Goal: Task Accomplishment & Management: Manage account settings

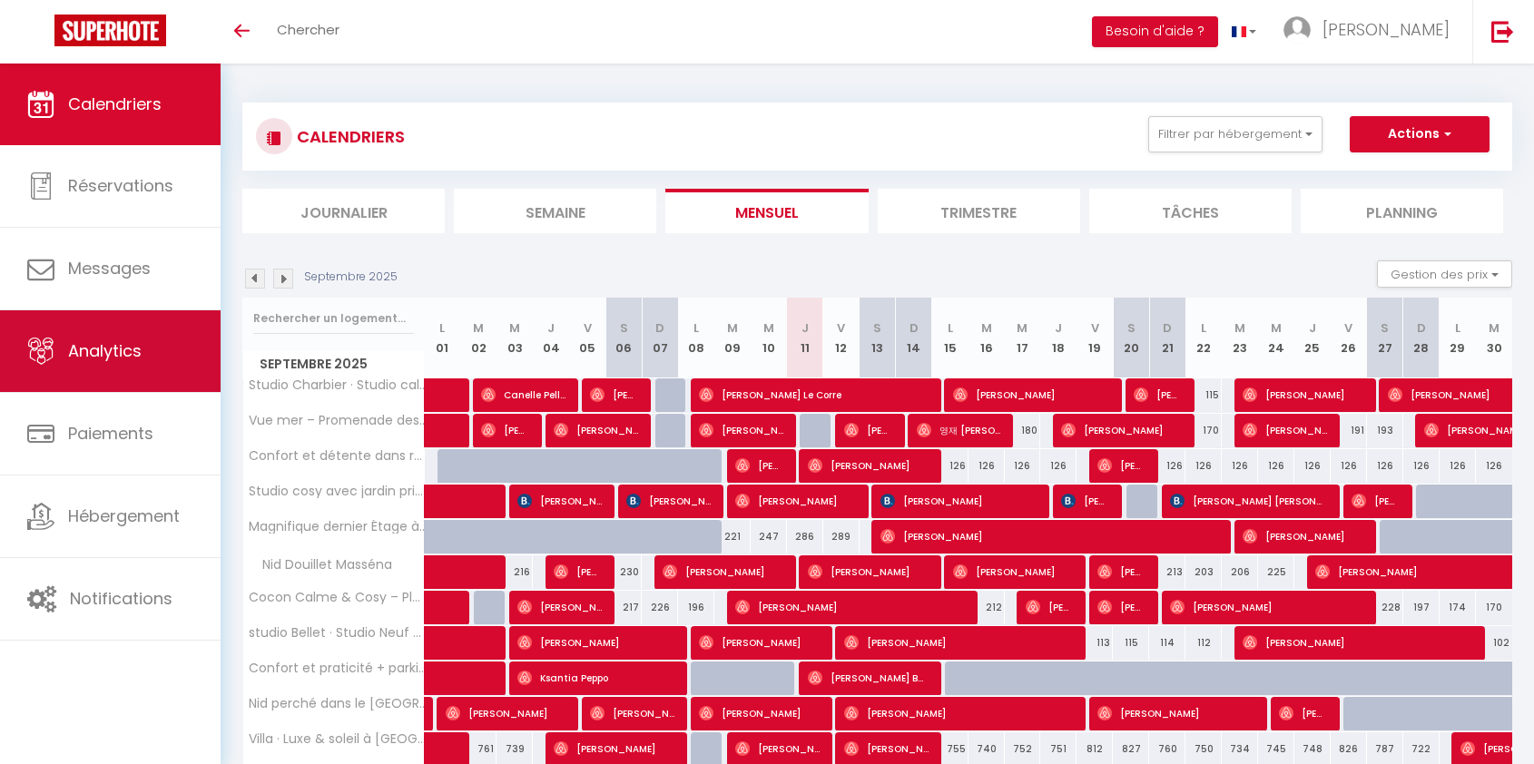
click at [129, 322] on link "Analytics" at bounding box center [110, 351] width 221 height 82
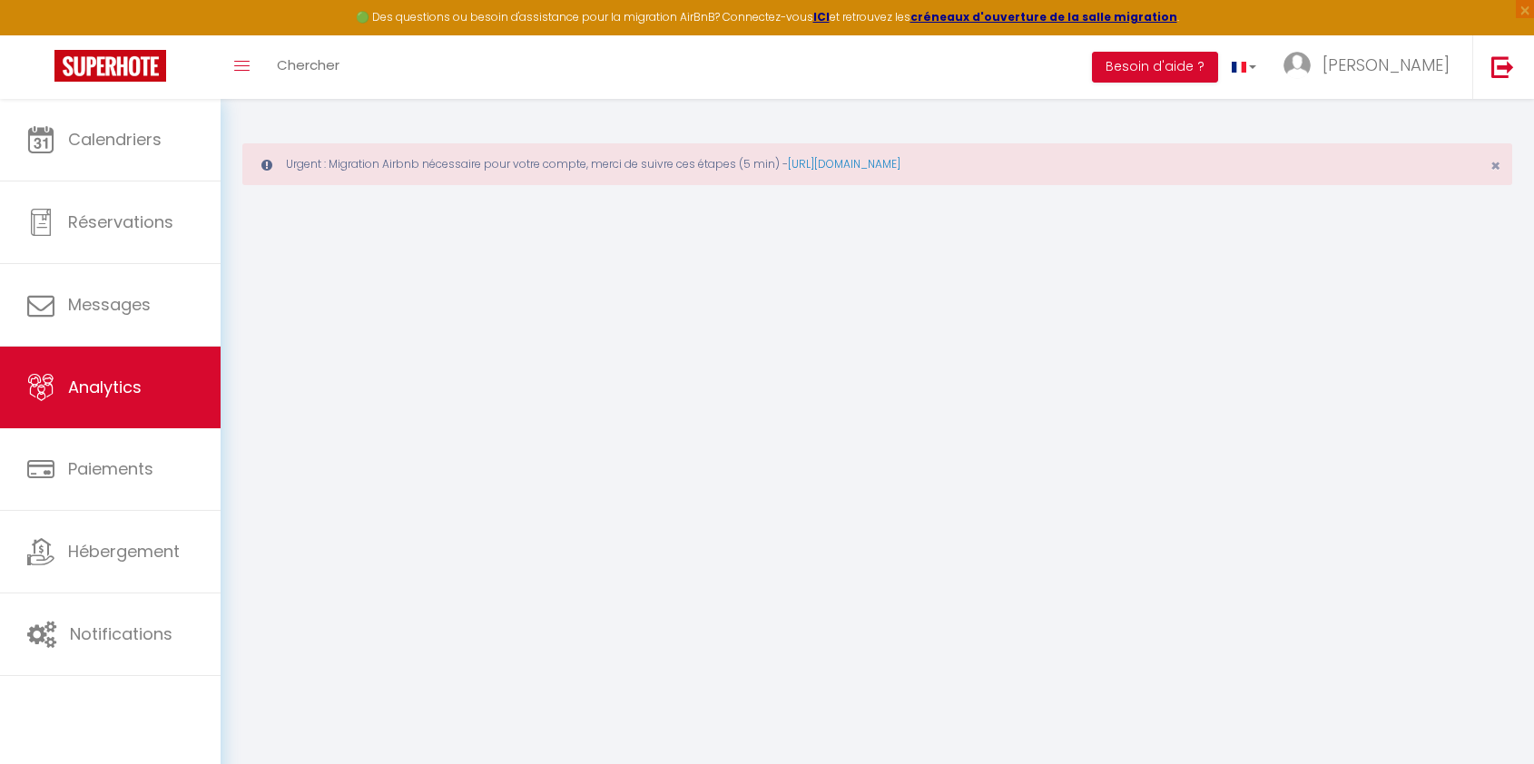
select select "2025"
select select "9"
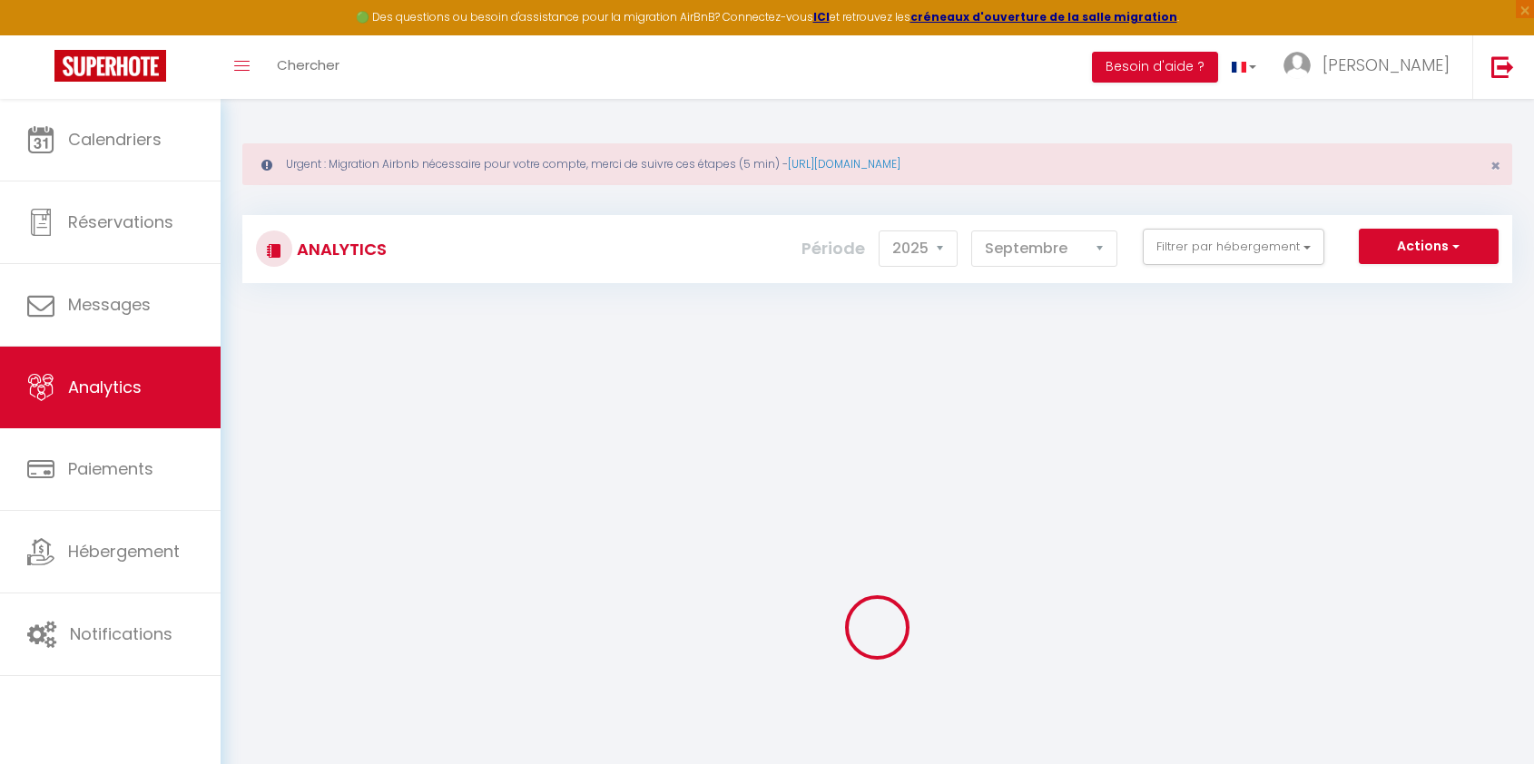
checkbox input "false"
checkbox Nice "false"
checkbox Promenade\! "false"
checkbox Masséna "false"
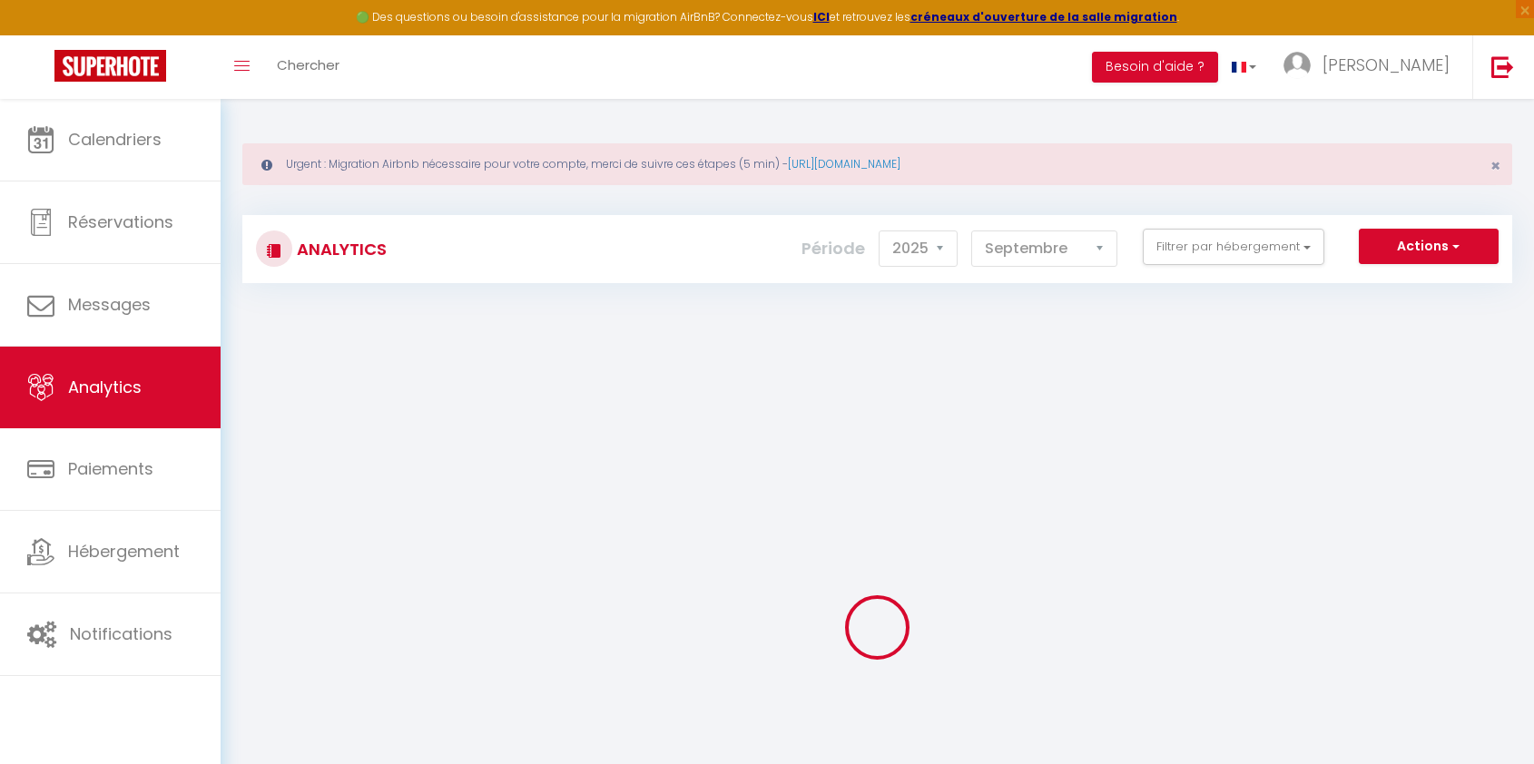
checkbox Centre "false"
checkbox Mer "false"
checkbox Nice "false"
checkbox terrasse "false"
checkbox panoramique "false"
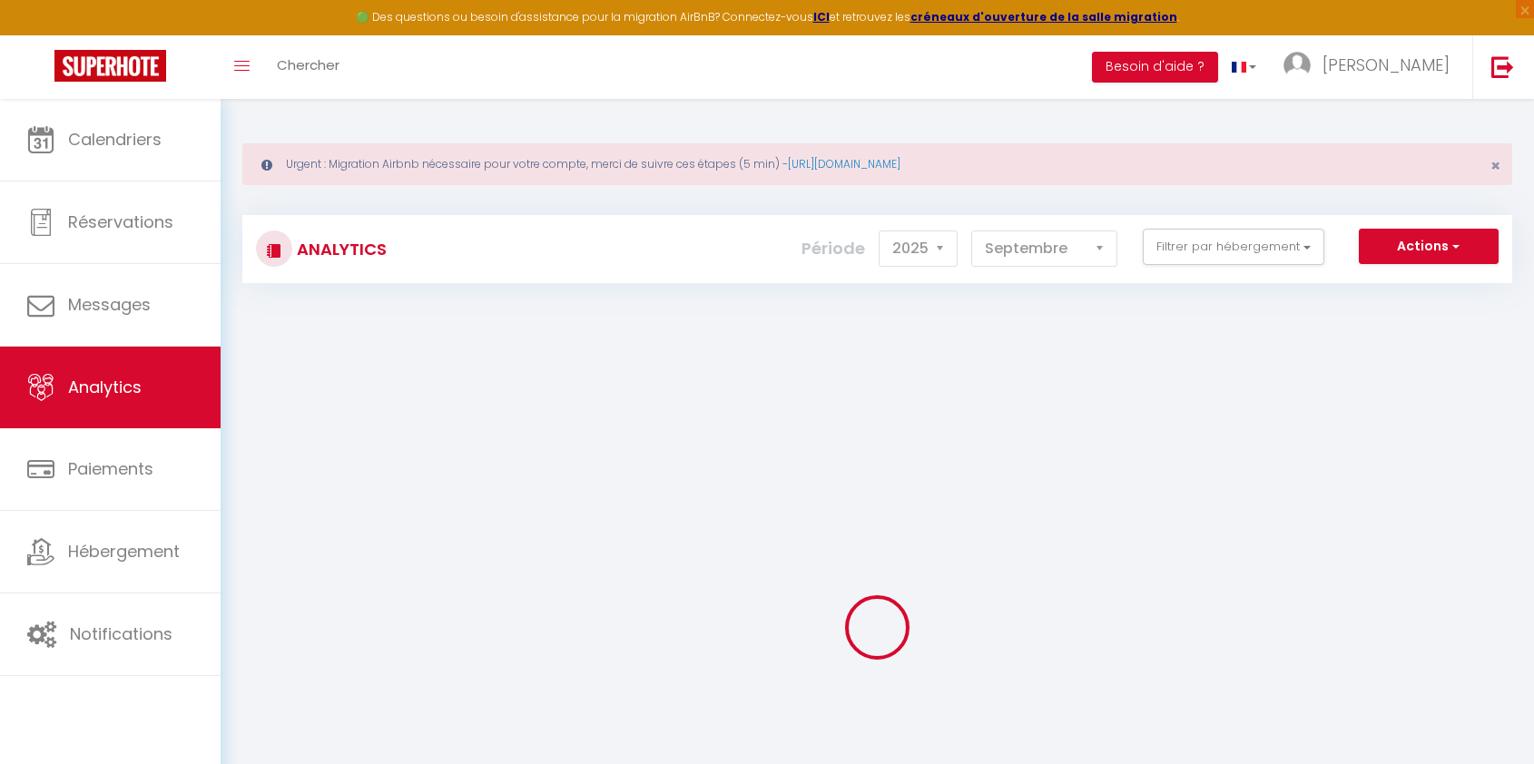
checkbox Anglais "false"
checkbox piscine "false"
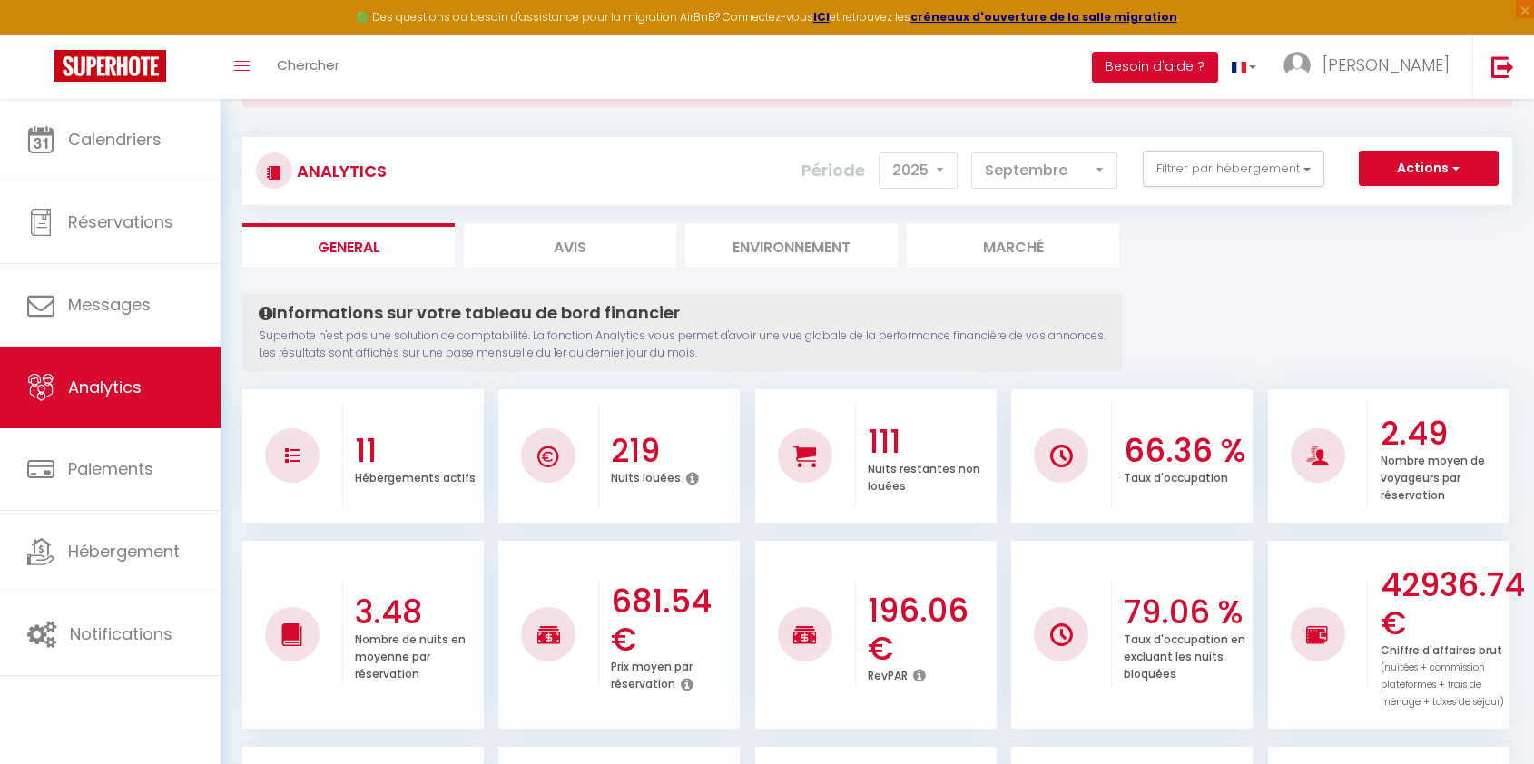
scroll to position [57, 0]
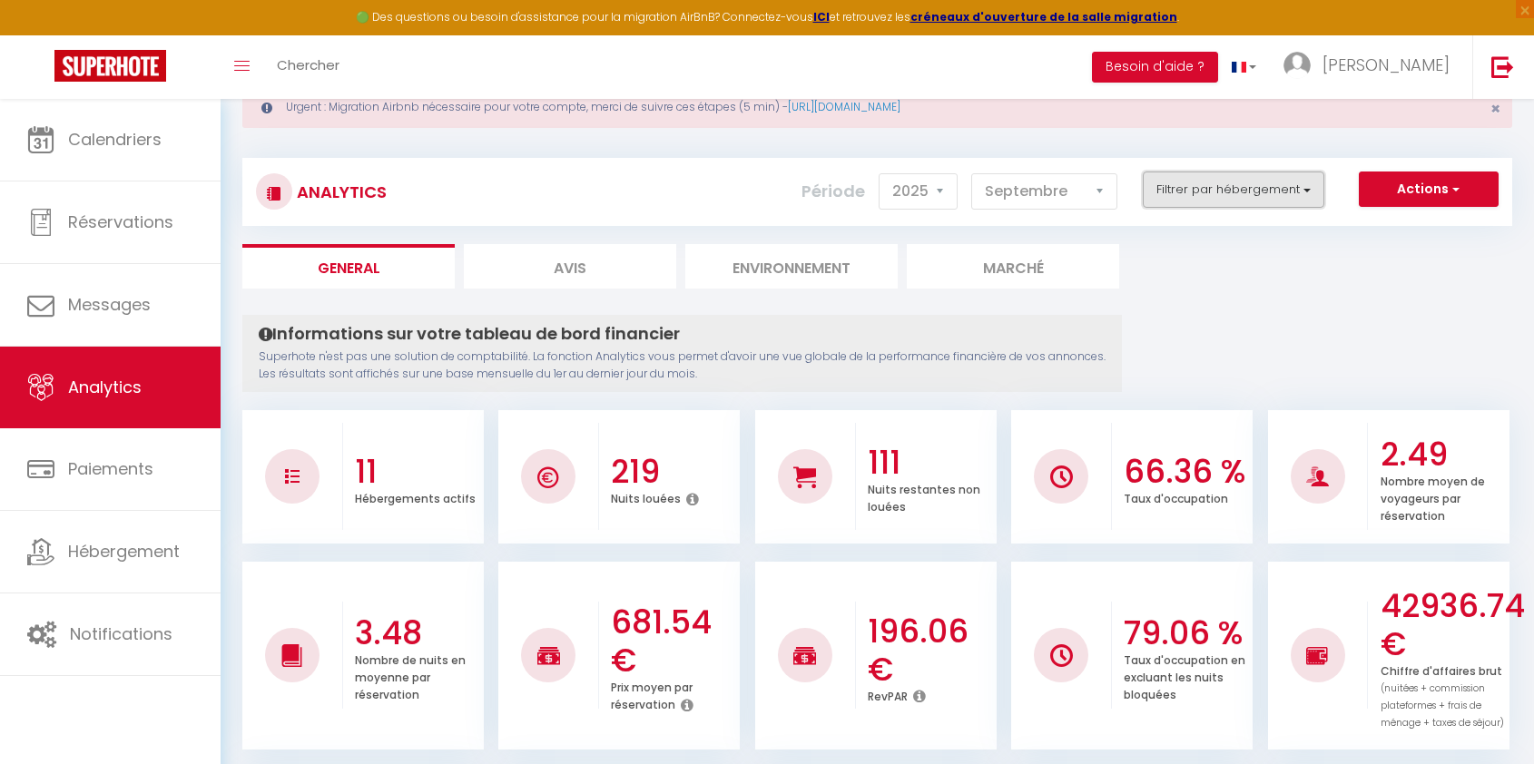
click at [1232, 186] on button "Filtrer par hébergement" at bounding box center [1234, 190] width 182 height 36
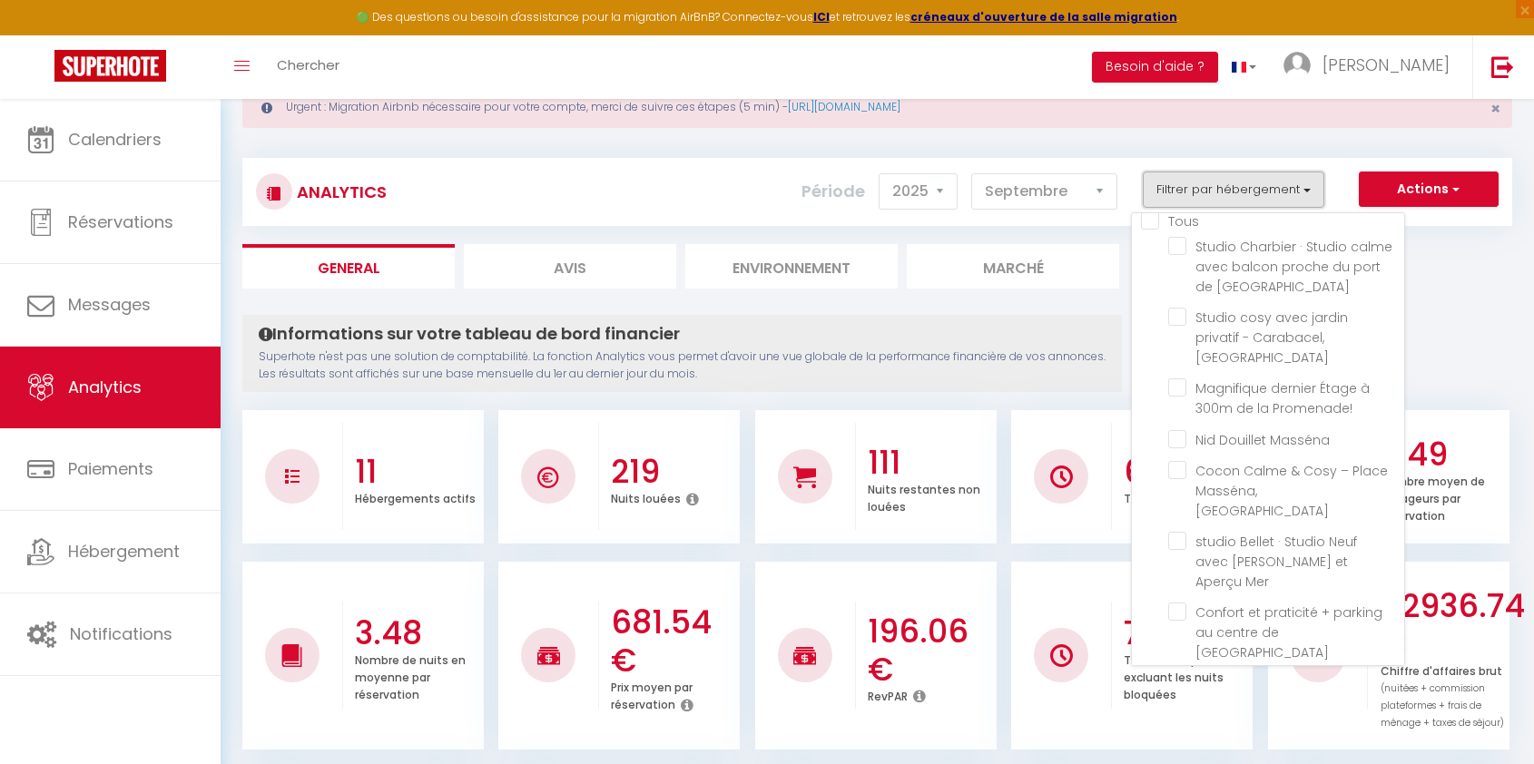
scroll to position [0, 0]
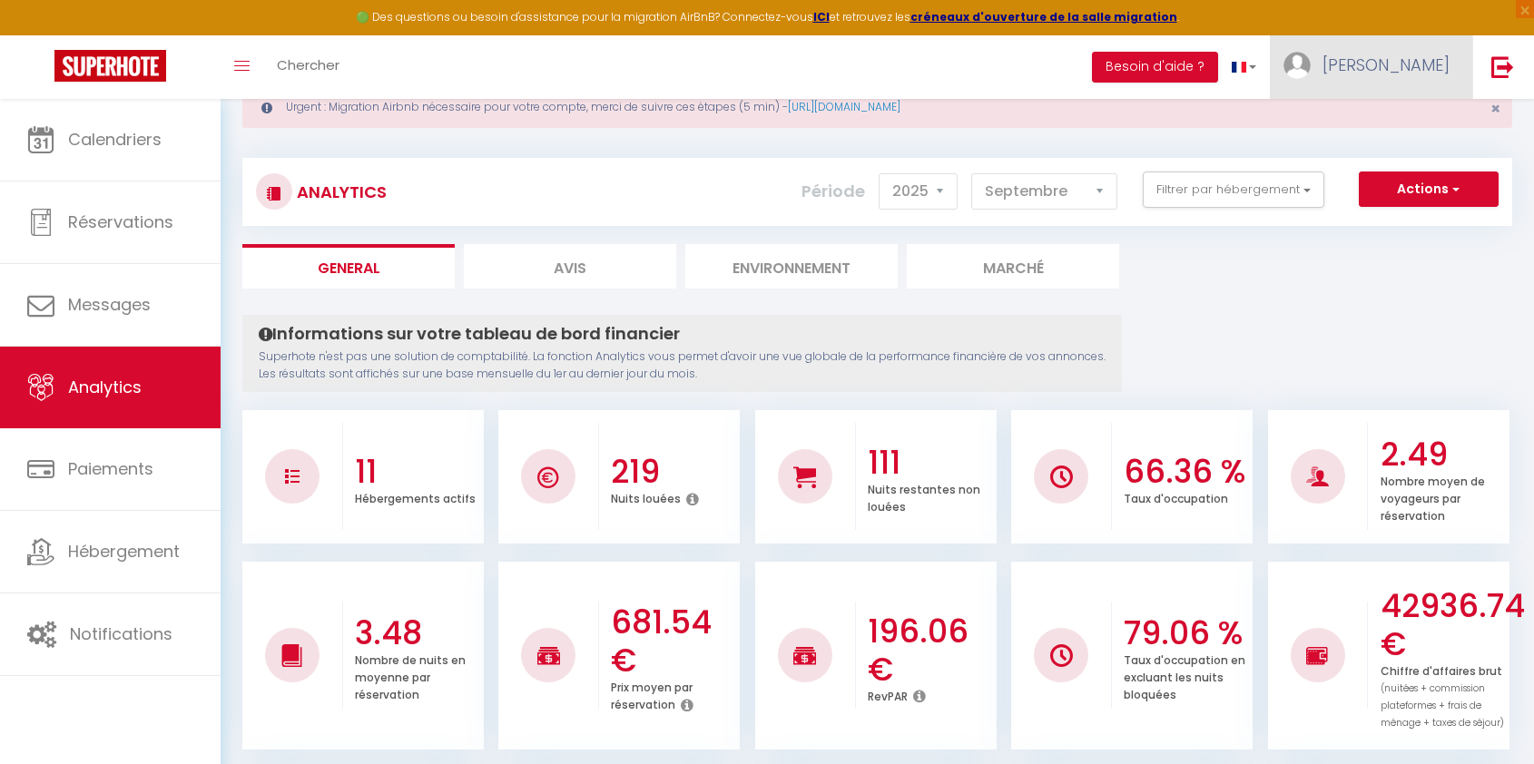
click at [1359, 78] on link "[PERSON_NAME]" at bounding box center [1371, 67] width 202 height 64
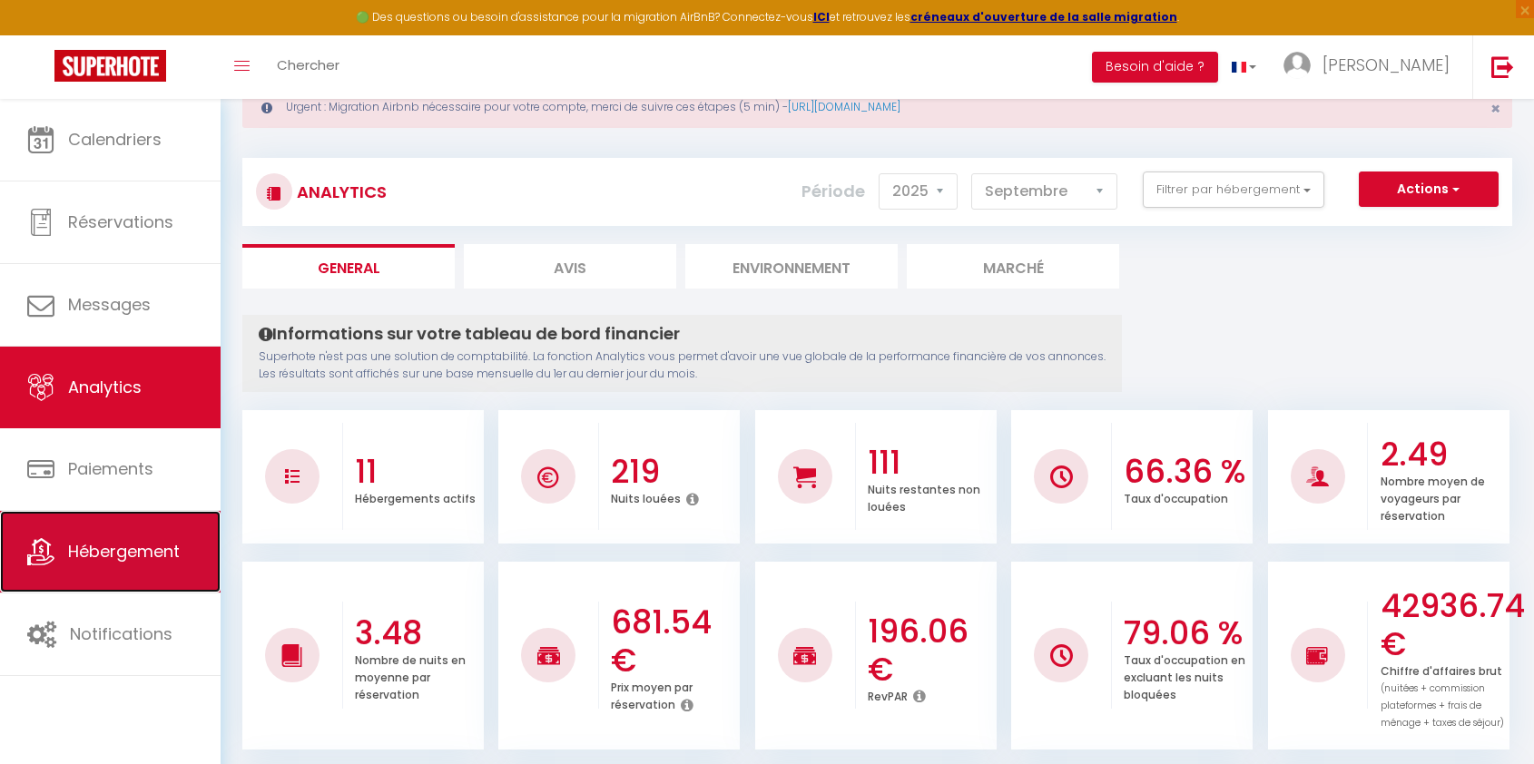
click at [113, 578] on link "Hébergement" at bounding box center [110, 552] width 221 height 82
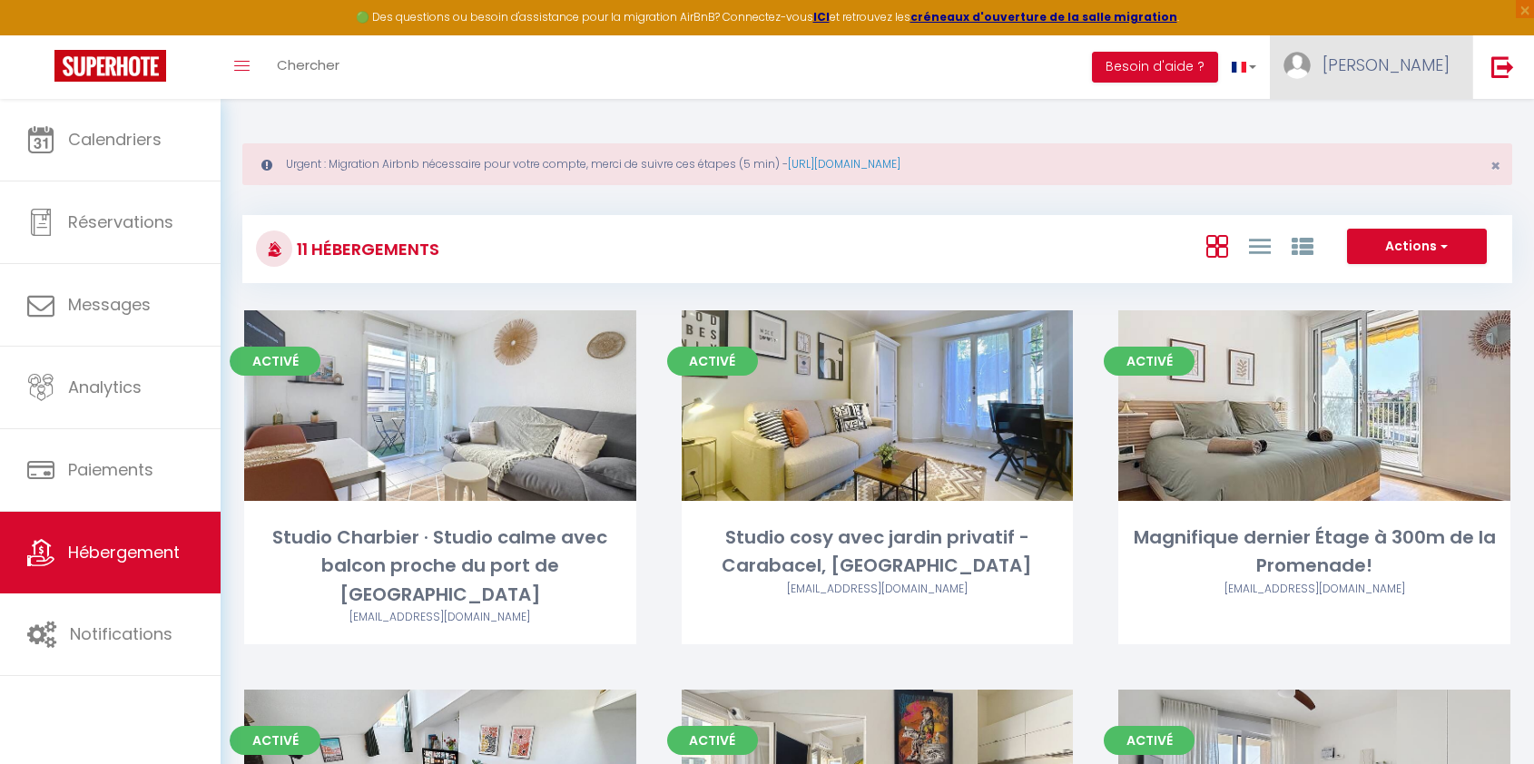
click at [1387, 78] on link "[PERSON_NAME]" at bounding box center [1371, 67] width 202 height 64
click at [1394, 131] on link "Paramètres" at bounding box center [1399, 126] width 134 height 31
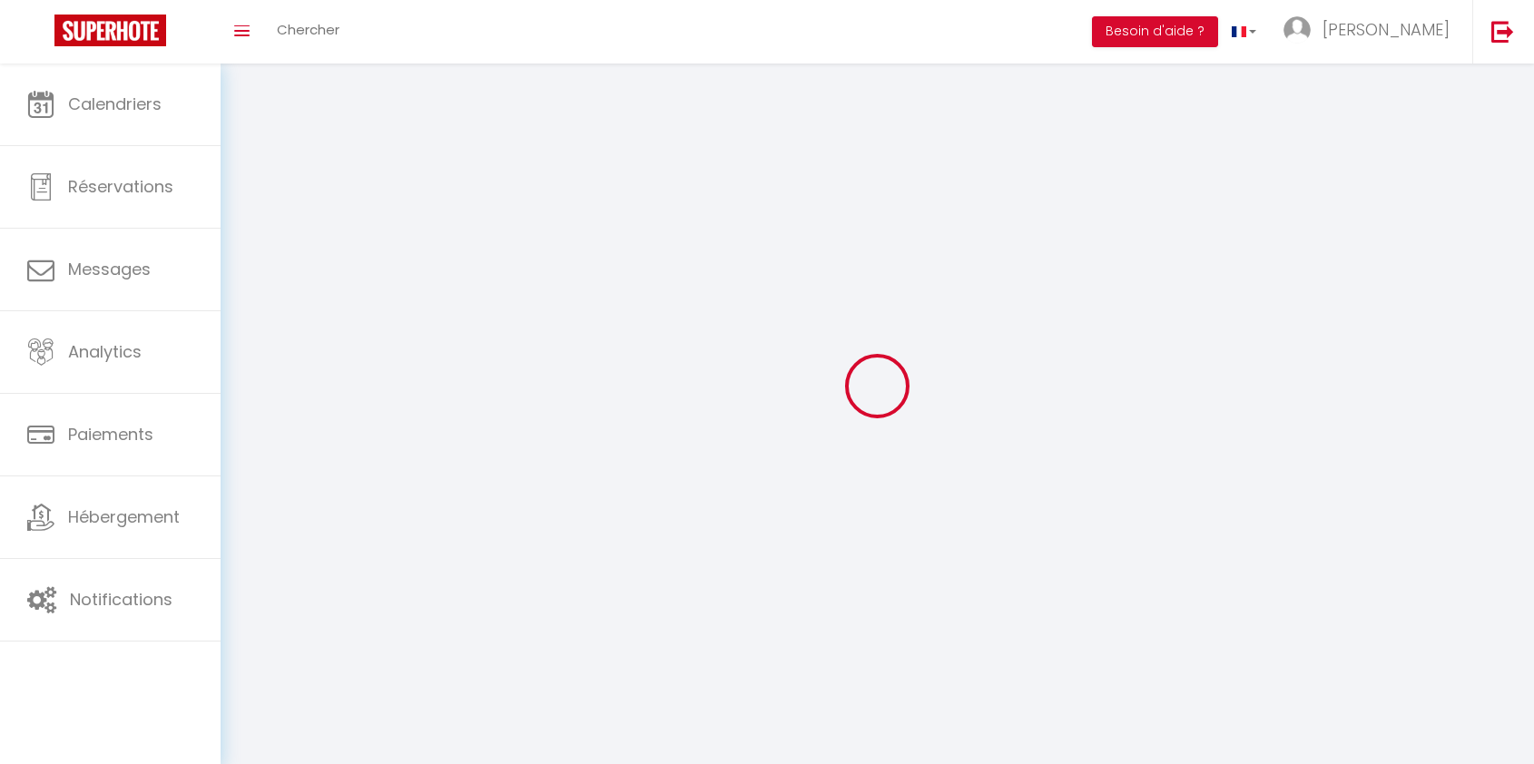
type input "[PERSON_NAME]"
type input "hagege"
type input "0659264409"
type input "[STREET_ADDRESS]"
type input "06000"
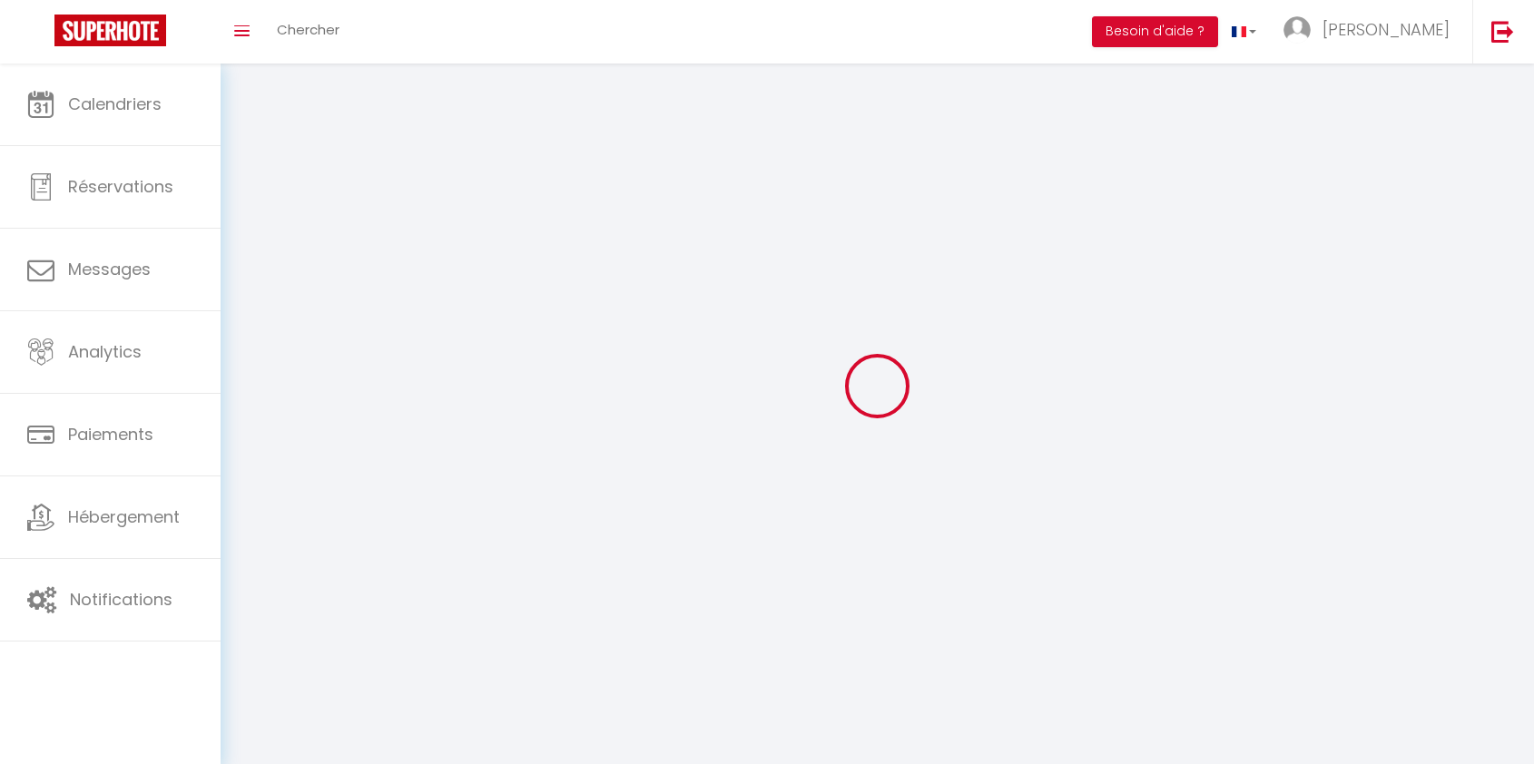
type input "nice"
type input "QrNZe8GgUHXO0NykN3Gq86gal"
type input "JXnpZeMqEbfEj2m0DLRkSAknB"
type input "QrNZe8GgUHXO0NykN3Gq86gal"
type input "JXnpZeMqEbfEj2m0DLRkSAknB"
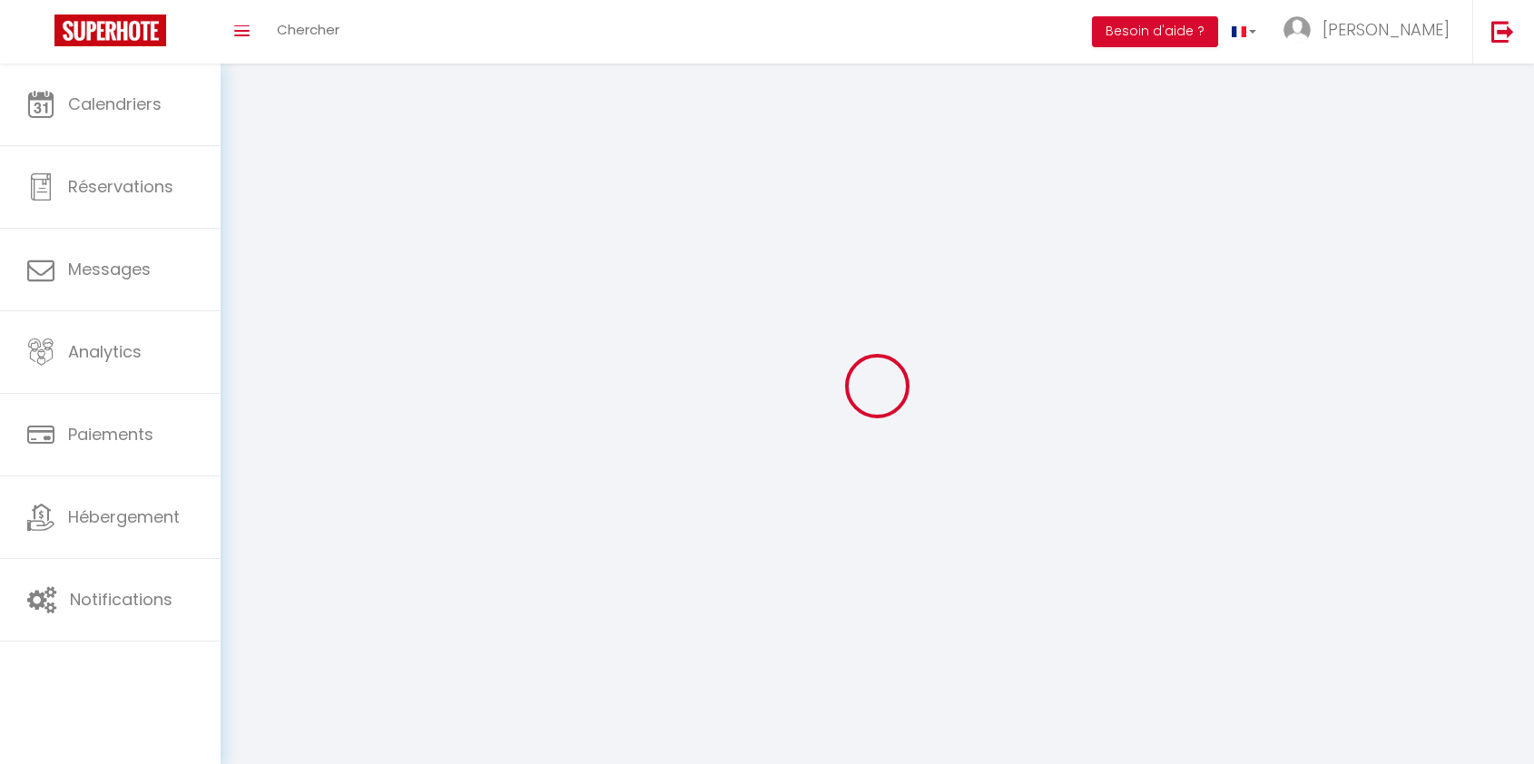
type input "[URL][DOMAIN_NAME]"
select select "28"
select select "fr"
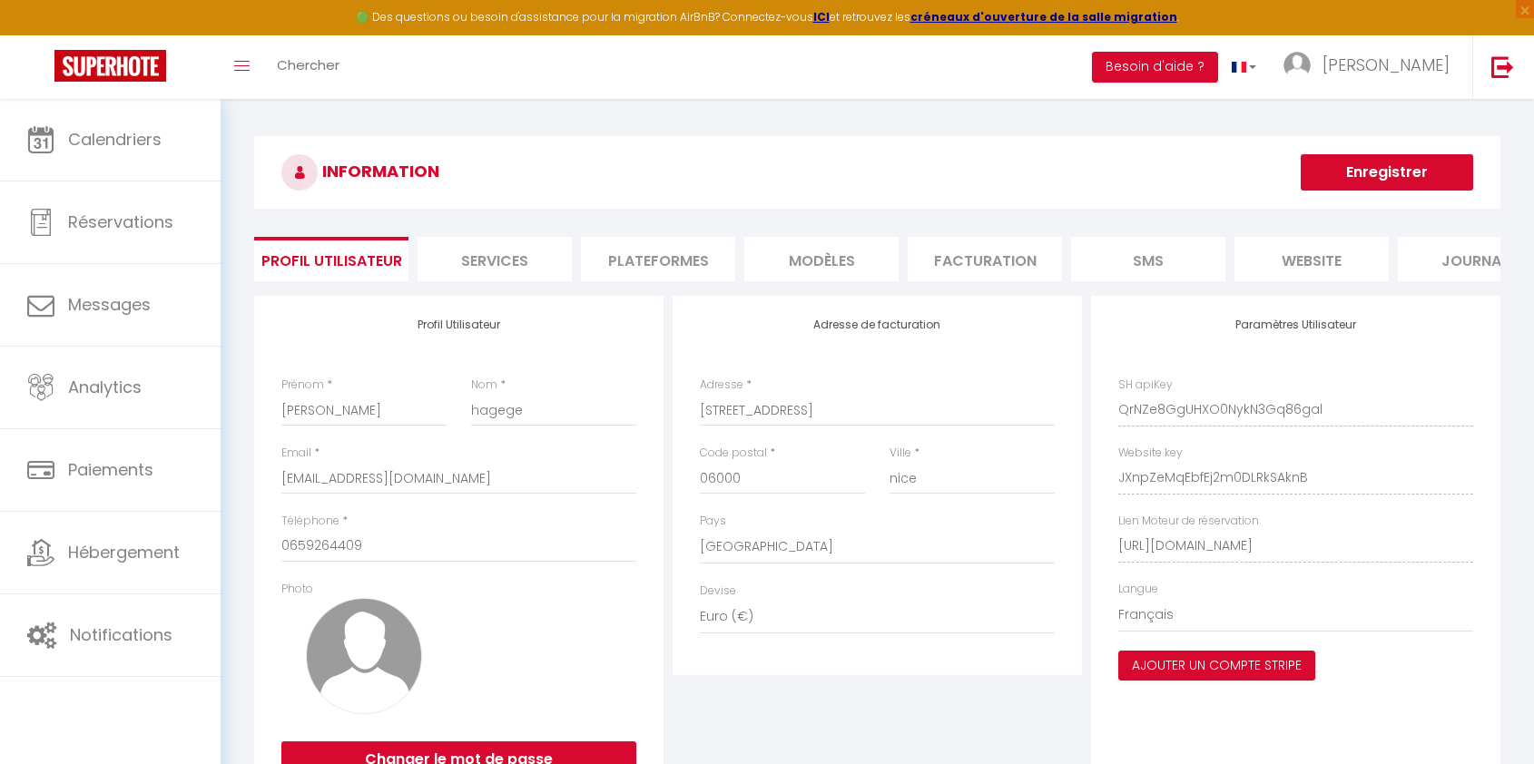
scroll to position [0, 61]
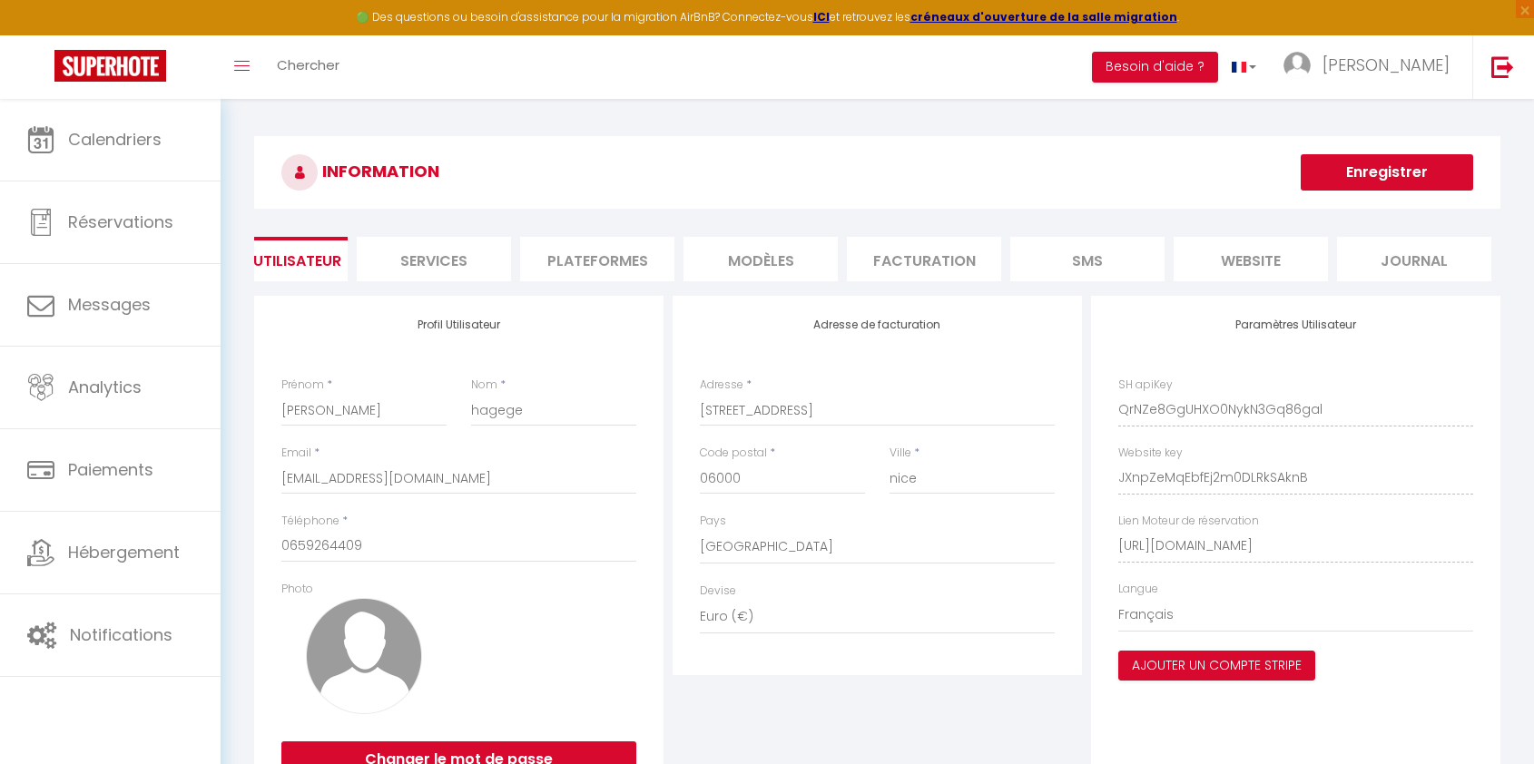
click at [552, 254] on li "Plateformes" at bounding box center [597, 259] width 154 height 44
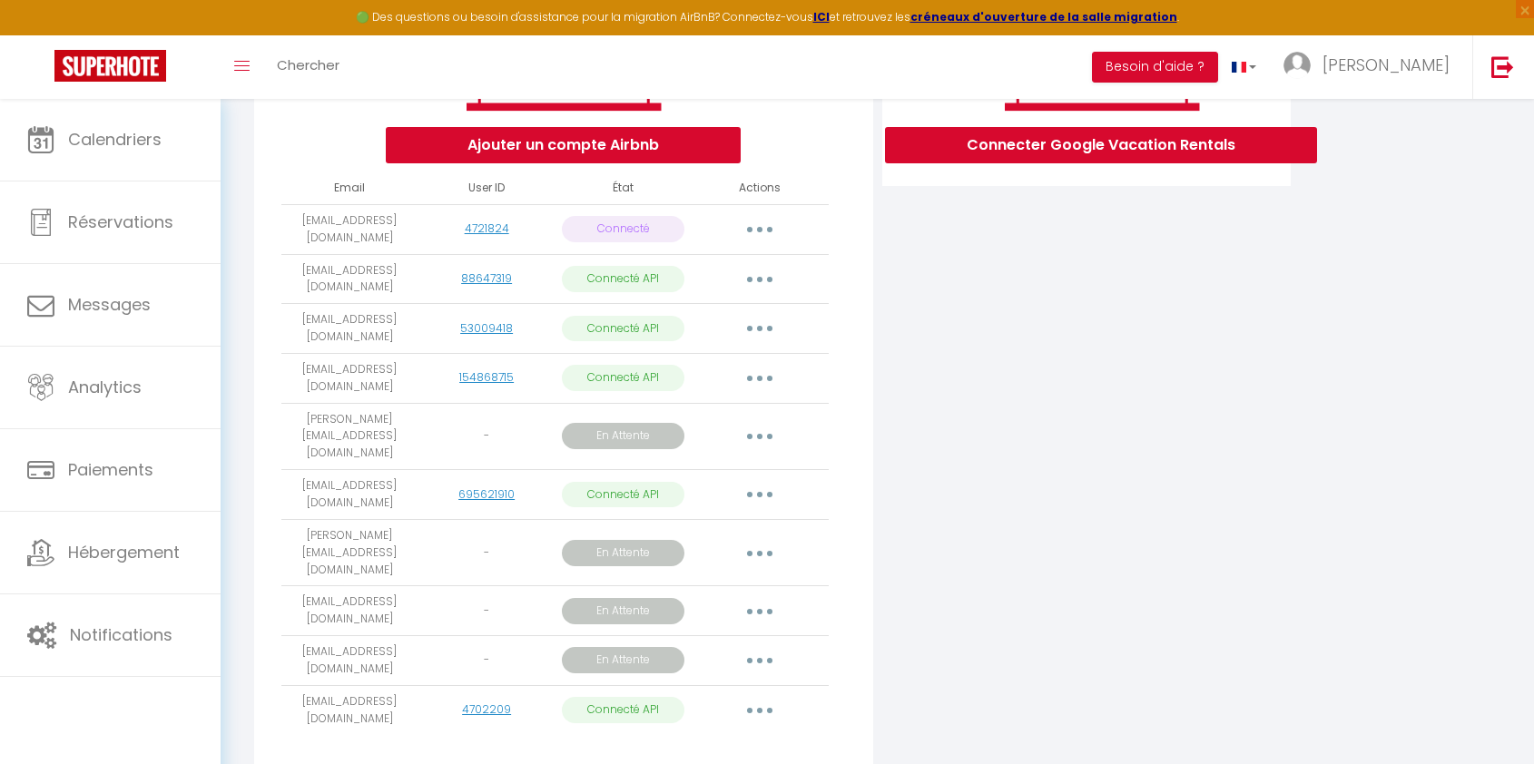
scroll to position [376, 0]
click at [756, 595] on button "button" at bounding box center [759, 609] width 51 height 29
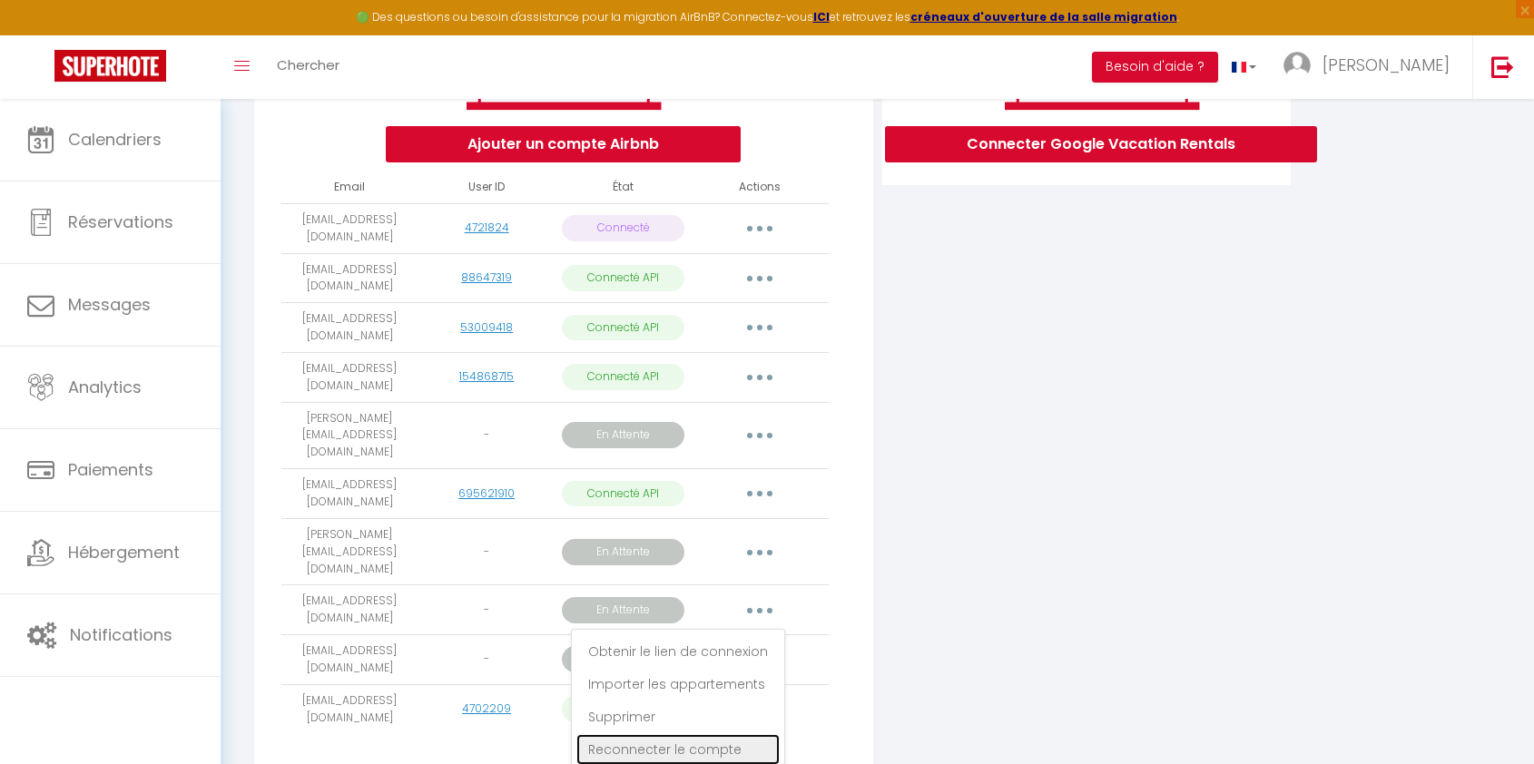
click at [705, 734] on link "Reconnecter le compte" at bounding box center [677, 749] width 203 height 31
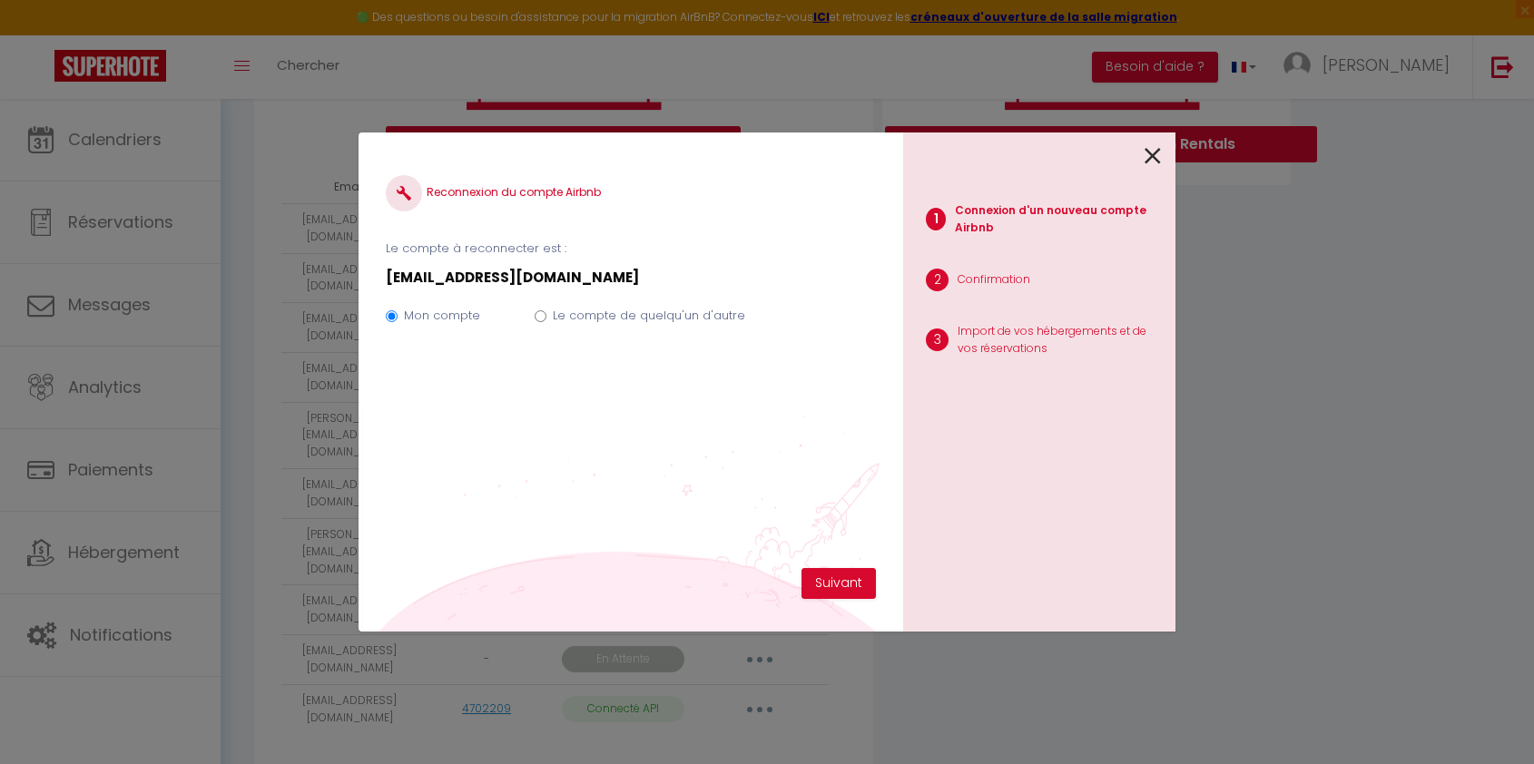
click at [546, 325] on div "Mon compte Le compte de quelqu'un d'autre" at bounding box center [631, 319] width 490 height 61
click at [542, 316] on input "Le compte de quelqu'un d'autre" at bounding box center [541, 316] width 12 height 12
radio input "true"
radio input "false"
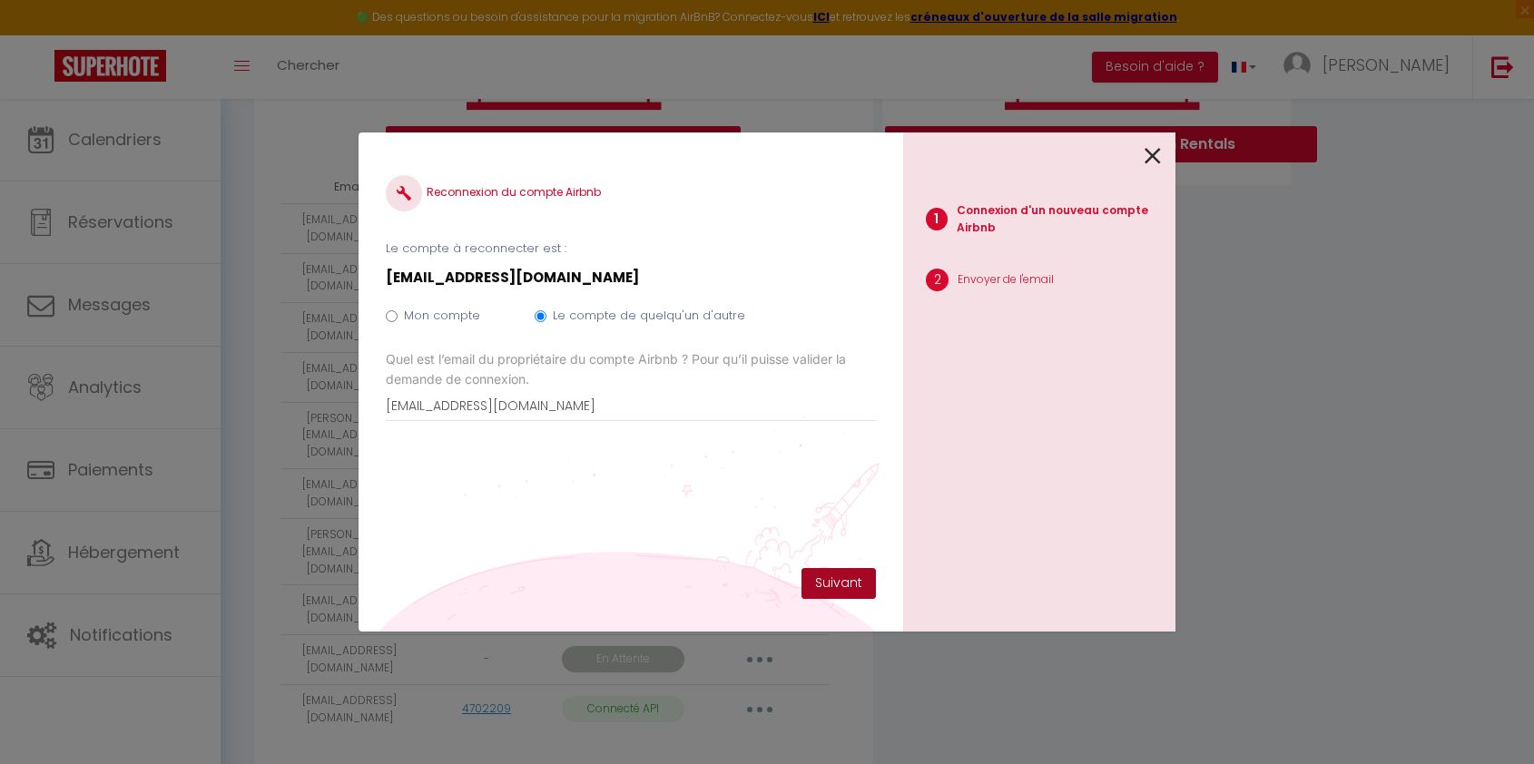
click at [829, 576] on button "Suivant" at bounding box center [838, 583] width 74 height 31
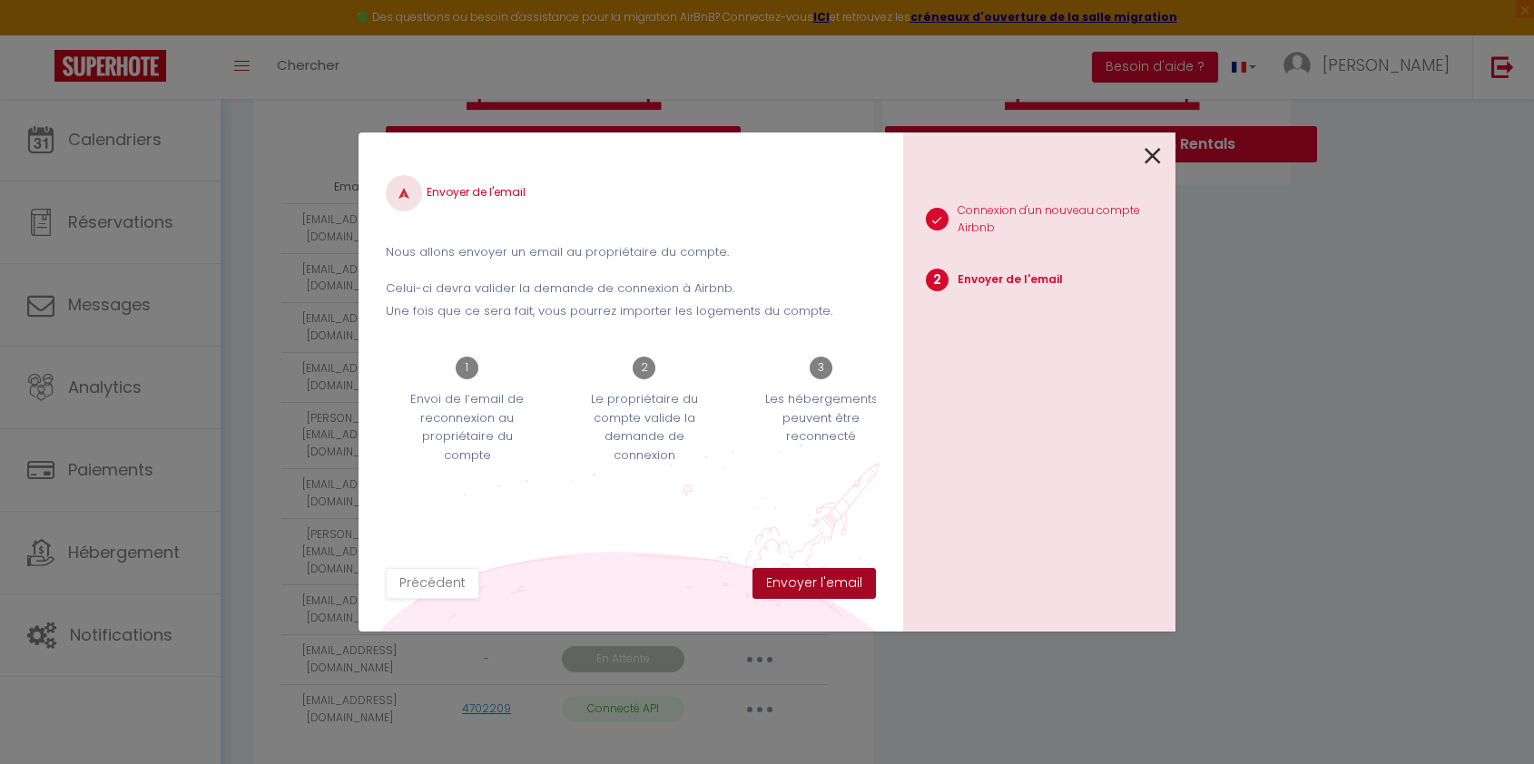
click at [829, 576] on button "Envoyer l'email" at bounding box center [813, 583] width 123 height 31
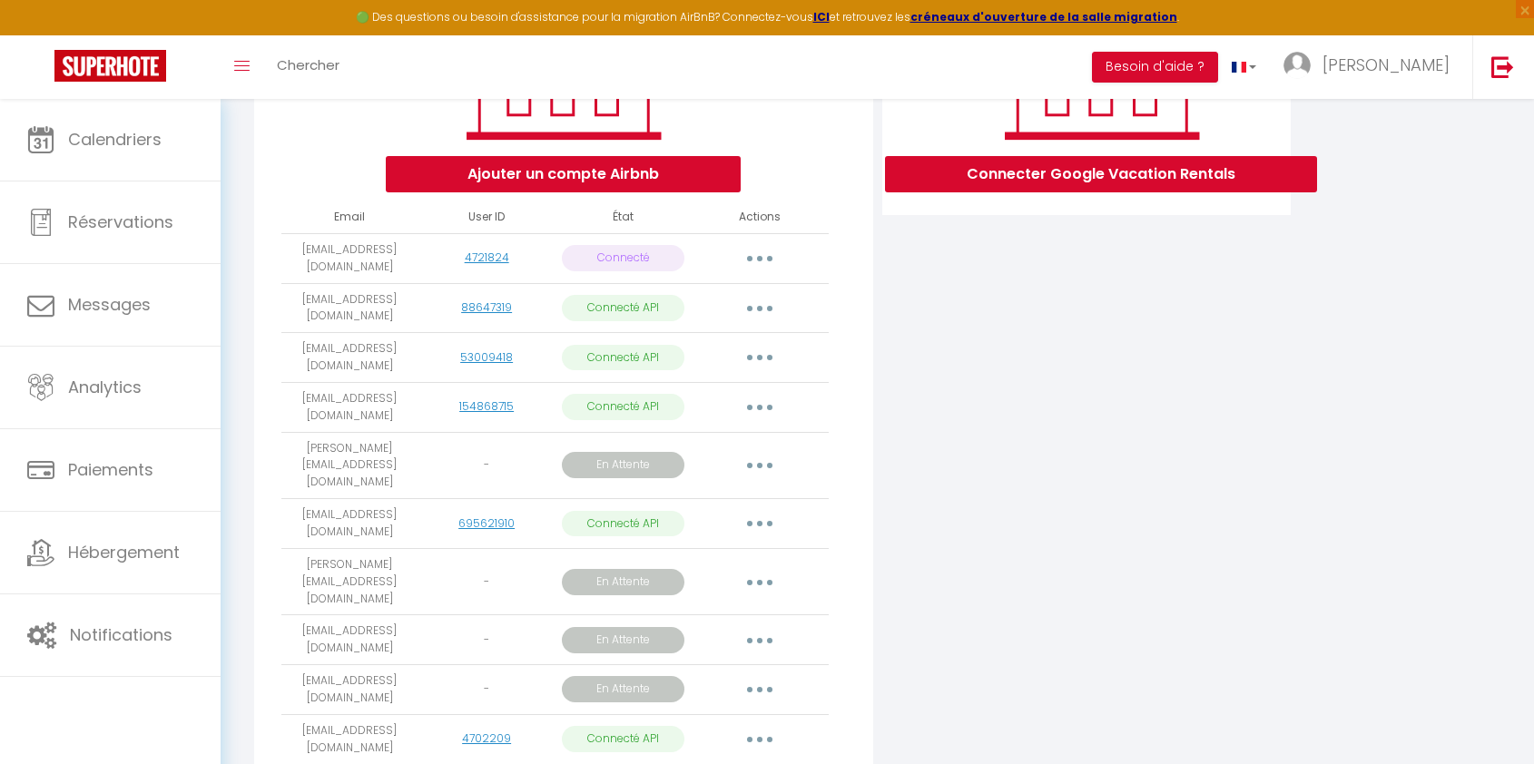
scroll to position [350, 0]
